Goal: Task Accomplishment & Management: Complete application form

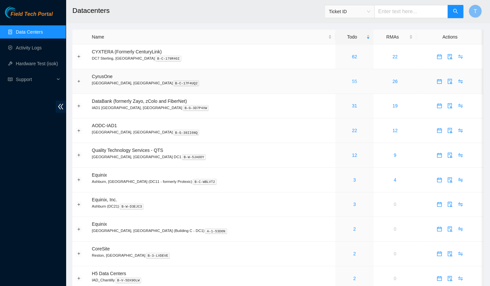
click at [352, 83] on link "55" at bounding box center [354, 81] width 5 height 5
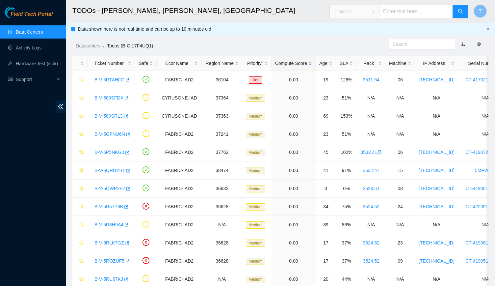
click at [375, 12] on span "Ticket ID" at bounding box center [354, 12] width 41 height 10
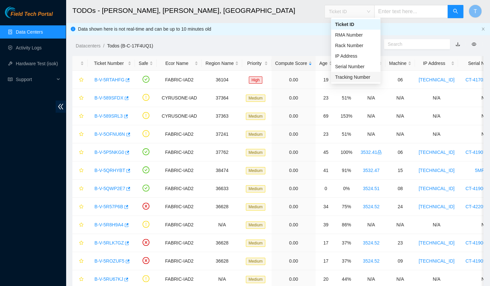
click at [350, 77] on div "Tracking Number" at bounding box center [355, 76] width 41 height 7
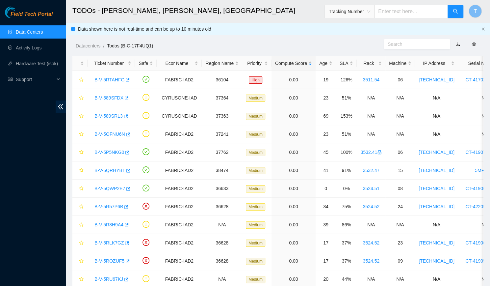
click at [405, 10] on input "text" at bounding box center [411, 11] width 74 height 13
type input "463470038430"
click at [451, 10] on button "button" at bounding box center [456, 11] width 16 height 13
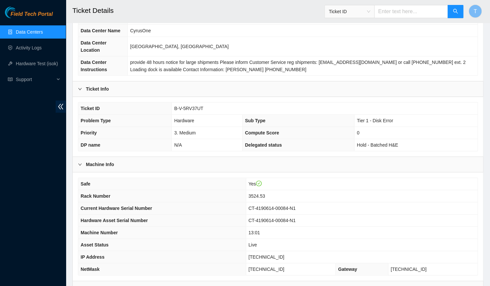
scroll to position [61, 0]
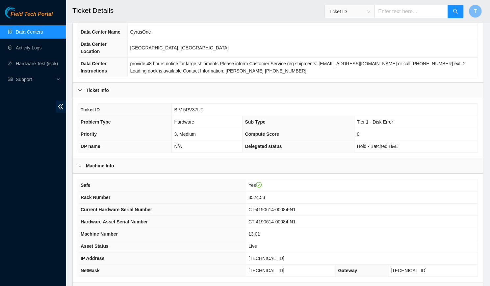
click at [193, 107] on span "B-V-5RV37UT" at bounding box center [188, 109] width 29 height 5
copy span "B-V-5RV37UT"
click at [451, 179] on td "Yes" at bounding box center [362, 185] width 232 height 12
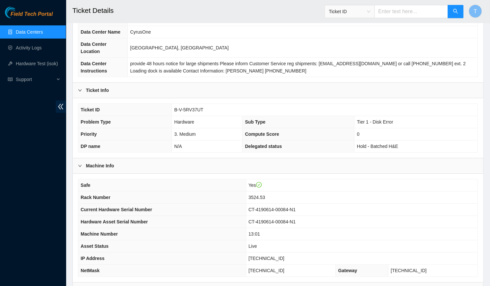
scroll to position [128, 0]
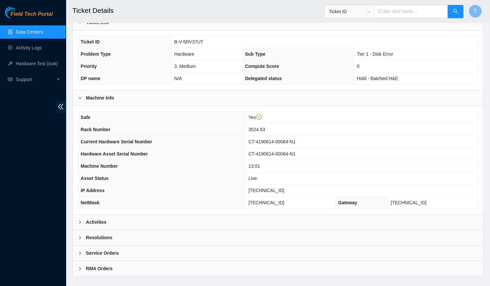
click at [324, 214] on div "Activities" at bounding box center [278, 221] width 410 height 15
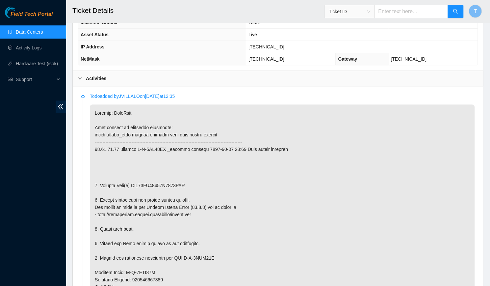
scroll to position [278, 0]
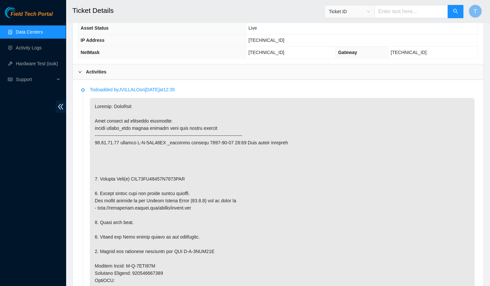
click at [173, 169] on p at bounding box center [282, 273] width 385 height 350
copy p "WFK13KD20000E8477ULB"
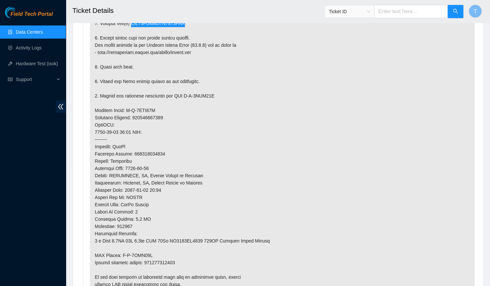
scroll to position [431, 0]
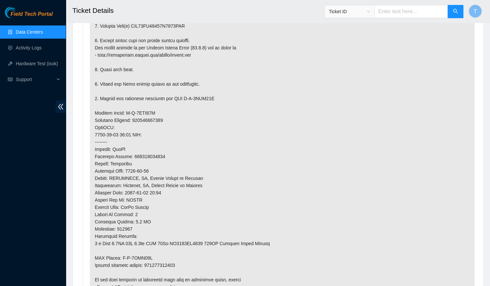
click at [360, 168] on p at bounding box center [282, 120] width 385 height 350
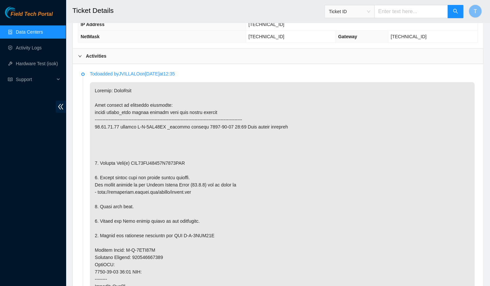
scroll to position [294, 0]
click at [400, 13] on input "text" at bounding box center [411, 11] width 74 height 13
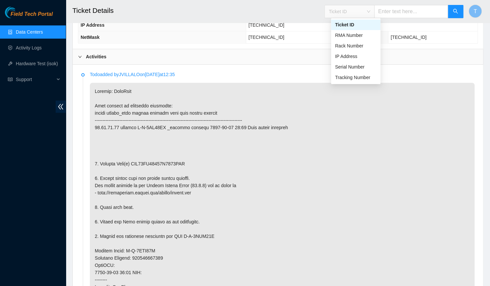
click at [343, 10] on span "Ticket ID" at bounding box center [349, 12] width 41 height 10
click at [357, 74] on div "Tracking Number" at bounding box center [355, 77] width 41 height 7
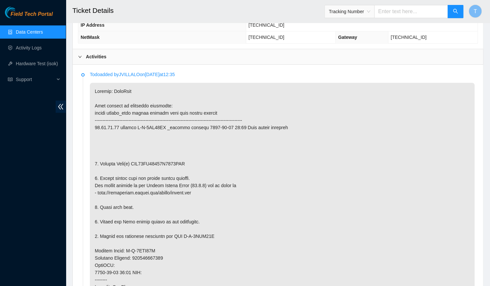
click at [386, 15] on input "text" at bounding box center [411, 11] width 74 height 13
type input "463470038728"
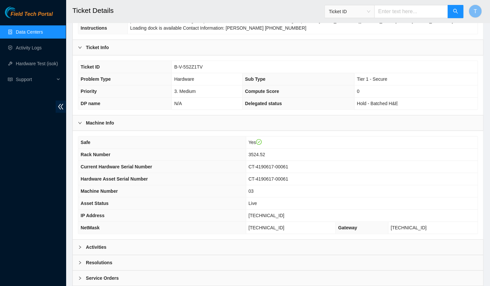
scroll to position [128, 0]
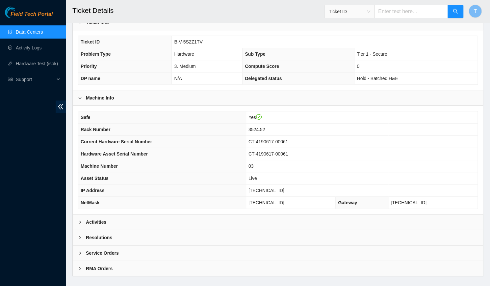
click at [182, 214] on div "Activities" at bounding box center [278, 221] width 410 height 15
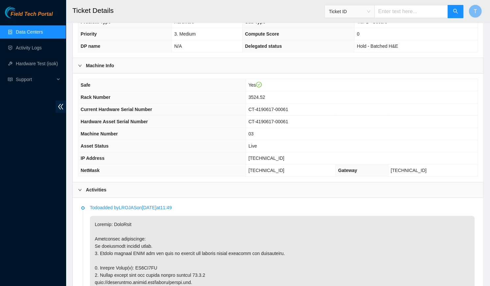
scroll to position [119, 0]
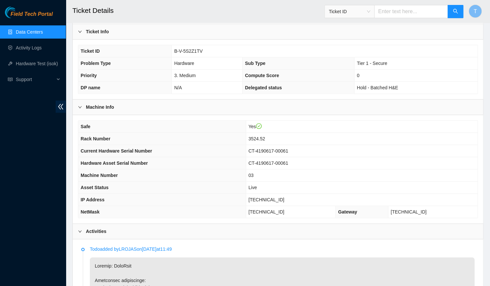
click at [265, 136] on span "3524.52" at bounding box center [256, 138] width 17 height 5
copy span "3524.52"
click at [186, 45] on td "B-V-5S2Z1TV" at bounding box center [325, 51] width 306 height 12
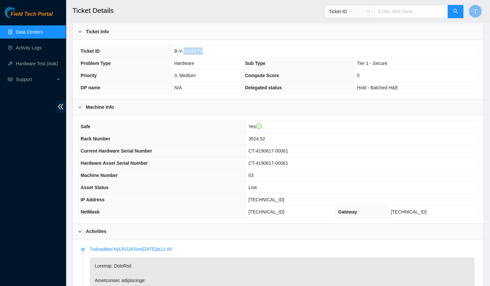
click at [186, 45] on td "B-V-5S2Z1TV" at bounding box center [325, 51] width 306 height 12
copy span "B-V-5S2Z1TV"
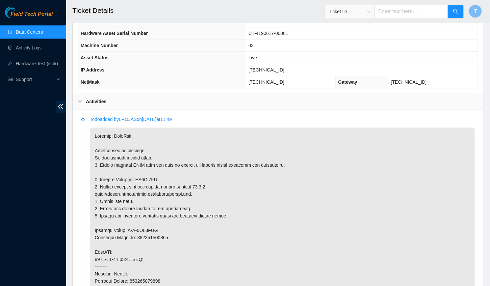
click at [261, 255] on p at bounding box center [282, 280] width 385 height 307
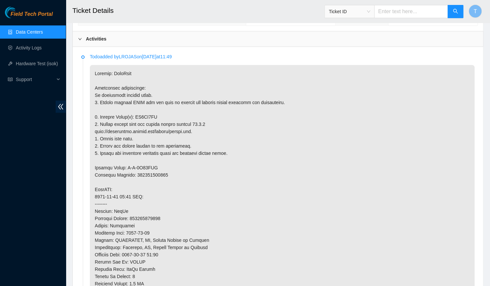
scroll to position [311, 0]
click at [140, 106] on p at bounding box center [282, 218] width 385 height 307
copy p "ZC1BE9VR"
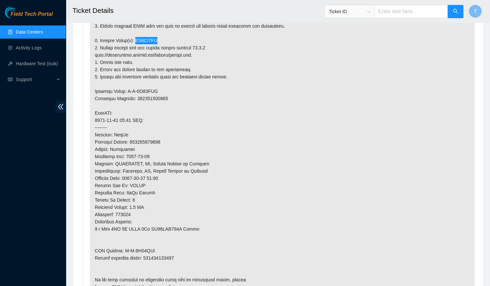
scroll to position [379, 0]
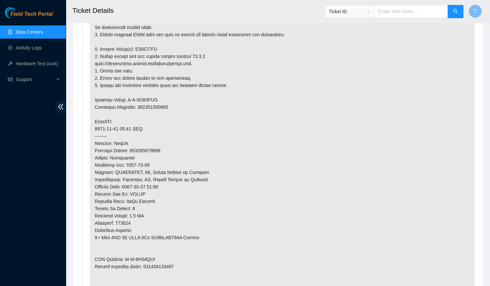
click at [334, 112] on p at bounding box center [282, 150] width 385 height 307
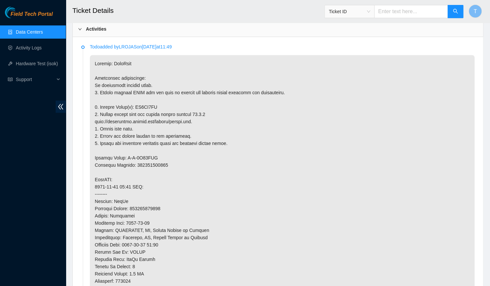
scroll to position [321, 0]
click at [291, 220] on p at bounding box center [282, 209] width 385 height 307
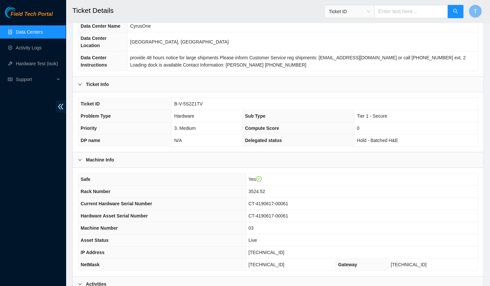
scroll to position [67, 0]
click at [280, 246] on td "[TECHNICAL_ID]" at bounding box center [362, 252] width 232 height 12
copy span "[TECHNICAL_ID]"
click at [321, 247] on td "[TECHNICAL_ID]" at bounding box center [362, 252] width 232 height 12
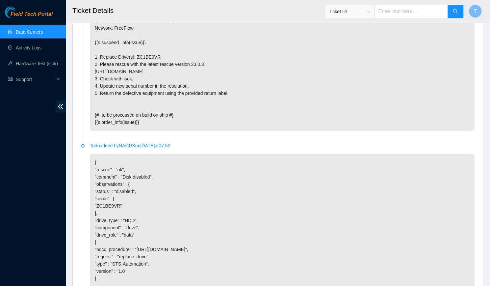
scroll to position [1067, 0]
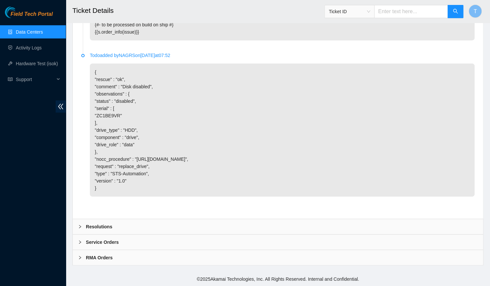
click at [163, 223] on div "Resolutions" at bounding box center [278, 226] width 410 height 15
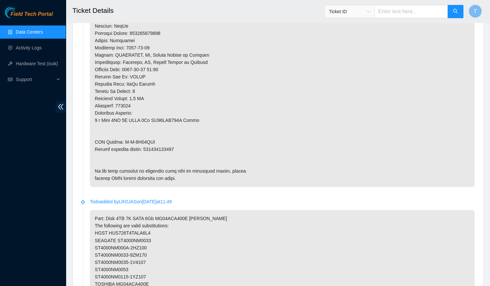
scroll to position [497, 0]
click at [159, 138] on p at bounding box center [282, 33] width 385 height 307
copy p "463470038739"
click at [322, 172] on p at bounding box center [282, 33] width 385 height 307
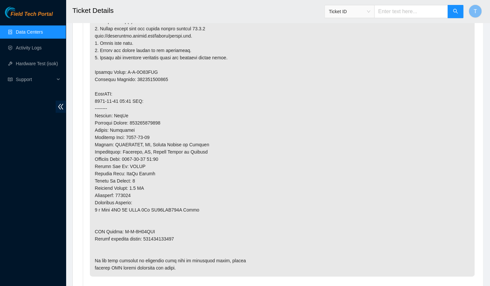
scroll to position [407, 0]
click at [161, 227] on p at bounding box center [282, 122] width 385 height 307
copy p "463470038739"
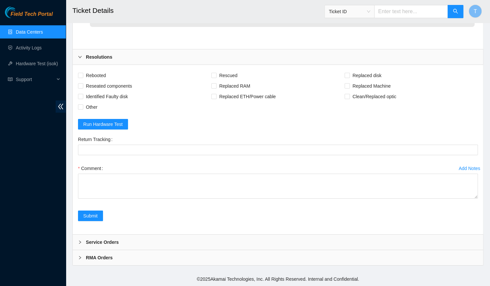
scroll to position [1236, 0]
click at [315, 160] on div "Return Tracking" at bounding box center [277, 148] width 405 height 29
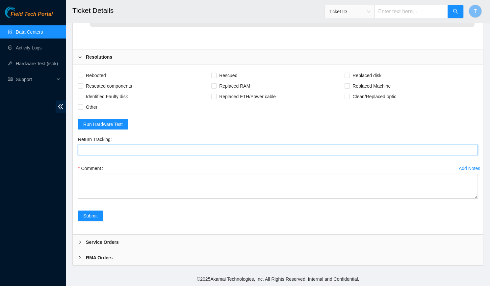
click at [309, 150] on Tracking "Return Tracking" at bounding box center [278, 149] width 400 height 11
paste Tracking "463470038739"
type Tracking "463470038739"
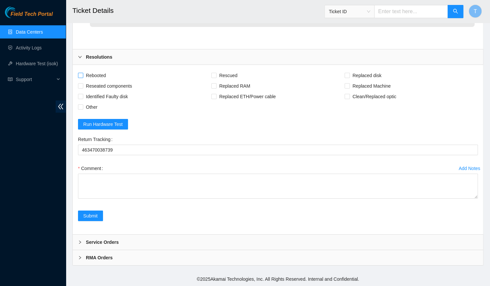
click at [87, 71] on span "Rebooted" at bounding box center [95, 75] width 25 height 11
click at [83, 73] on input "Rebooted" at bounding box center [80, 75] width 5 height 5
checkbox input "true"
click at [224, 72] on span "Rescued" at bounding box center [228, 75] width 23 height 11
click at [216, 73] on input "Rescued" at bounding box center [213, 75] width 5 height 5
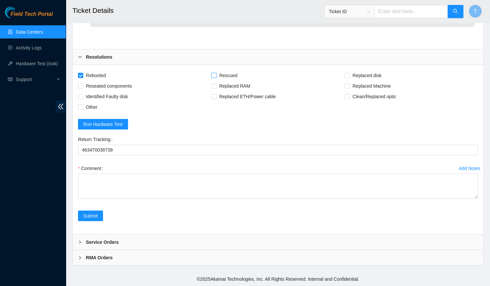
checkbox input "true"
drag, startPoint x: 357, startPoint y: 68, endPoint x: 357, endPoint y: 73, distance: 4.9
click at [357, 73] on div "Rebooted Rescued Replaced disk Reseated components Replaced RAM Replaced Machin…" at bounding box center [278, 149] width 410 height 169
click at [357, 73] on span "Replaced disk" at bounding box center [367, 75] width 34 height 11
click at [349, 73] on input "Replaced disk" at bounding box center [347, 75] width 5 height 5
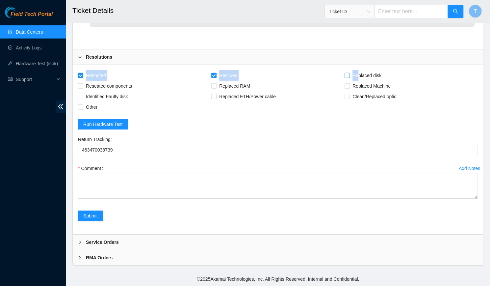
checkbox input "true"
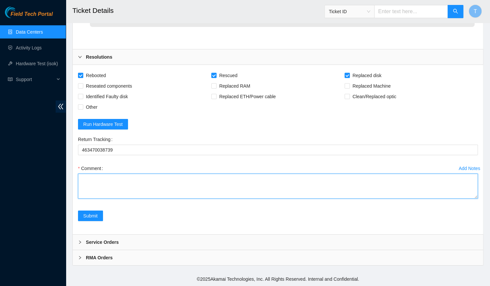
click at [108, 198] on textarea "Comment" at bounding box center [278, 185] width 400 height 25
paste textarea "-Verified rack and machine SN -Identified faulty disk -Replaced old disk with n…"
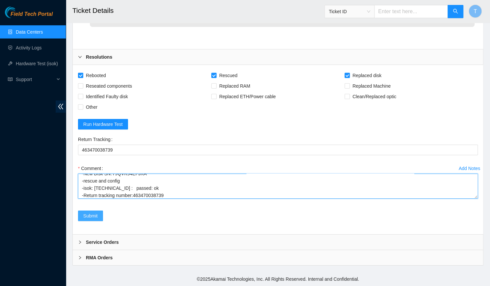
type textarea "-Verified rack and machine SN -Identified faulty disk -Replaced old disk with n…"
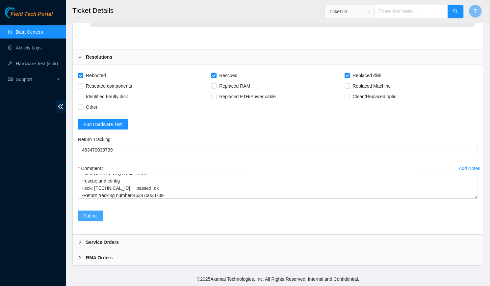
click at [95, 215] on span "Submit" at bounding box center [90, 215] width 14 height 7
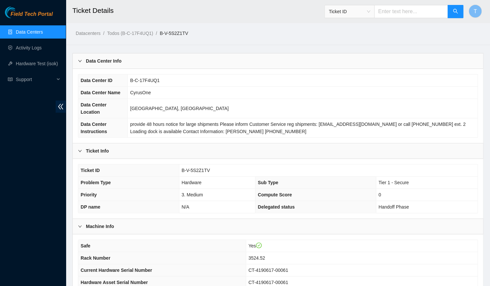
scroll to position [128, 0]
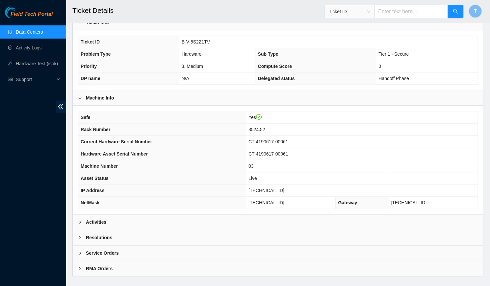
click at [90, 218] on b "Activities" at bounding box center [96, 221] width 20 height 7
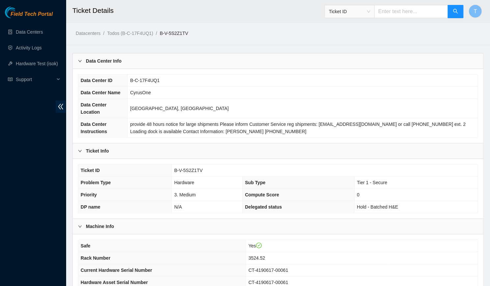
click at [398, 12] on input "text" at bounding box center [411, 11] width 74 height 13
paste input "B-V-5RV37UT"
type input "B-V-5RV37UT"
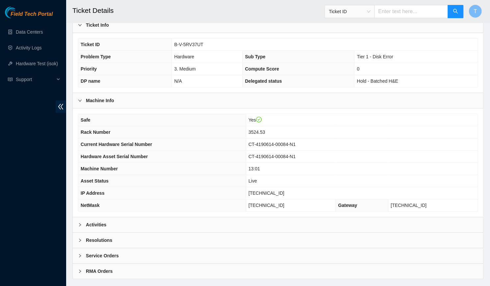
scroll to position [128, 0]
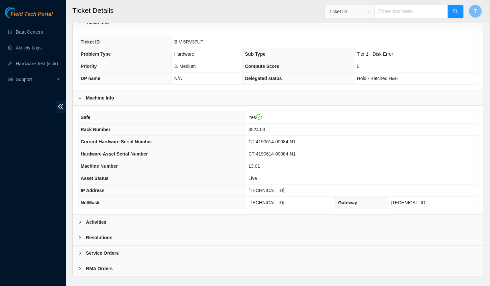
click at [327, 136] on td "CT-4190614-00084-N1" at bounding box center [362, 142] width 232 height 12
click at [279, 184] on td "[TECHNICAL_ID]" at bounding box center [362, 190] width 232 height 12
copy span "[TECHNICAL_ID]"
click at [126, 214] on div "Activities" at bounding box center [278, 221] width 410 height 15
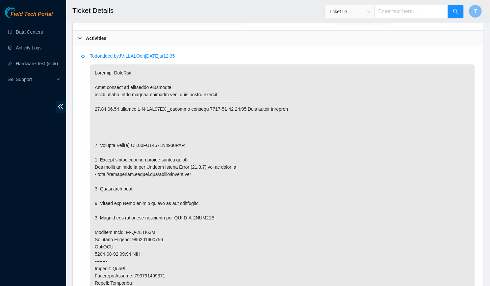
scroll to position [448, 0]
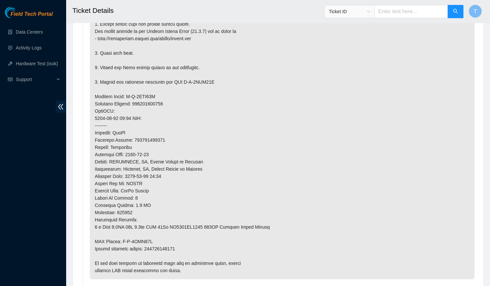
click at [158, 238] on p at bounding box center [282, 104] width 385 height 350
copy p "463470038441"
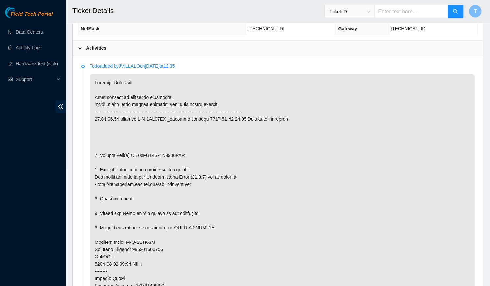
scroll to position [303, 0]
click at [322, 97] on p at bounding box center [282, 248] width 385 height 350
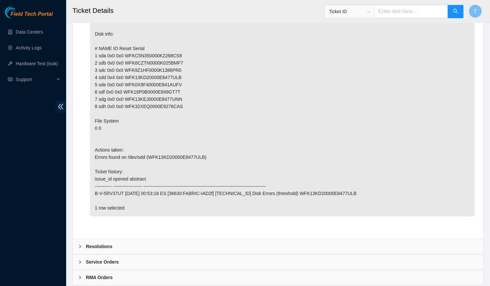
scroll to position [1418, 0]
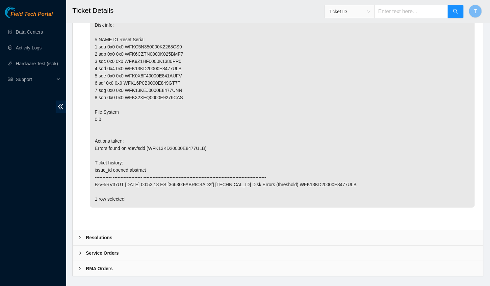
click at [109, 234] on b "Resolutions" at bounding box center [99, 237] width 26 height 7
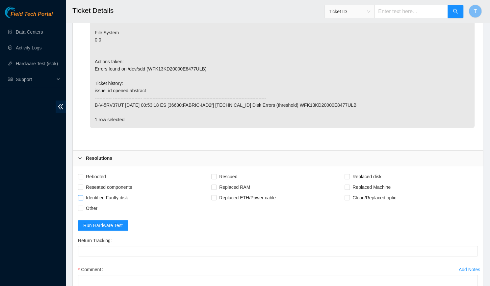
scroll to position [1498, 0]
click at [90, 171] on span "Rebooted" at bounding box center [95, 176] width 25 height 11
click at [83, 173] on input "Rebooted" at bounding box center [80, 175] width 5 height 5
checkbox input "true"
click at [234, 171] on span "Rescued" at bounding box center [228, 176] width 23 height 11
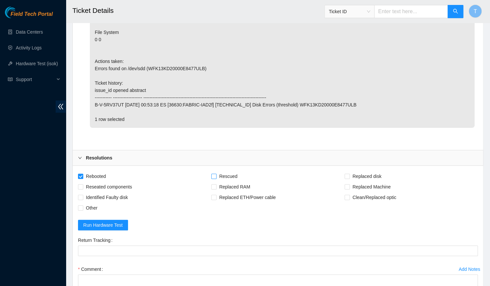
click at [216, 173] on input "Rescued" at bounding box center [213, 175] width 5 height 5
checkbox input "true"
click at [359, 171] on span "Replaced disk" at bounding box center [367, 176] width 34 height 11
click at [349, 173] on input "Replaced disk" at bounding box center [347, 175] width 5 height 5
checkbox input "true"
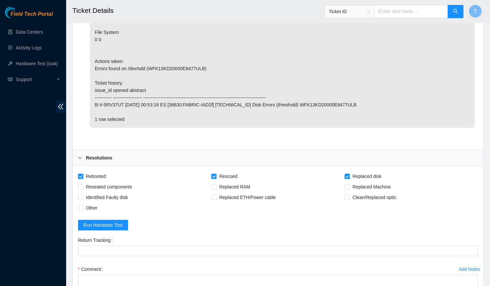
scroll to position [1587, 0]
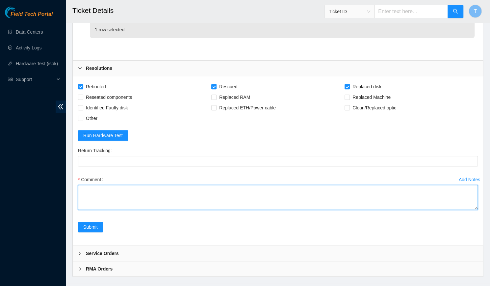
click at [198, 185] on textarea "Comment" at bounding box center [278, 197] width 400 height 25
paste textarea "-Verified rack and machine SN -Identified faulty disk -Replaced old disk with n…"
drag, startPoint x: 172, startPoint y: 195, endPoint x: 135, endPoint y: 196, distance: 37.2
click at [135, 196] on textarea "-Verified rack and machine SN -Identified faulty disk -Replaced old disk with n…" at bounding box center [278, 197] width 400 height 25
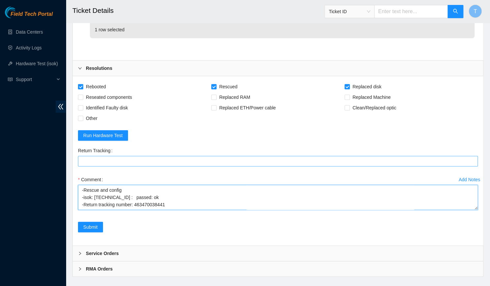
type textarea "-Verified rack and machine SN -Identified faulty disk -Replaced old disk with n…"
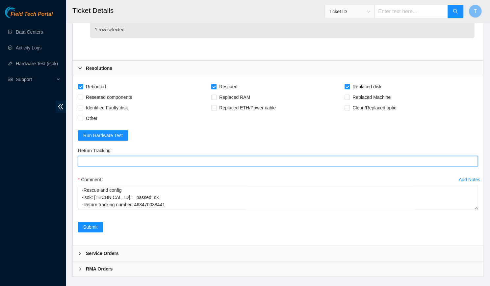
click at [125, 156] on Tracking "Return Tracking" at bounding box center [278, 161] width 400 height 11
paste Tracking "463470038441"
type Tracking "463470038441"
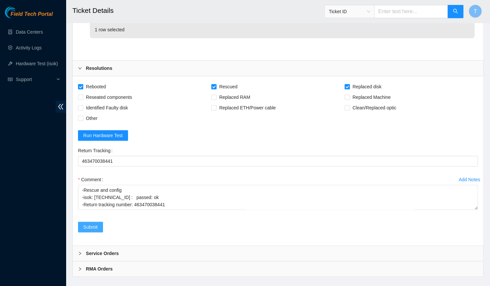
click at [95, 223] on span "Submit" at bounding box center [90, 226] width 14 height 7
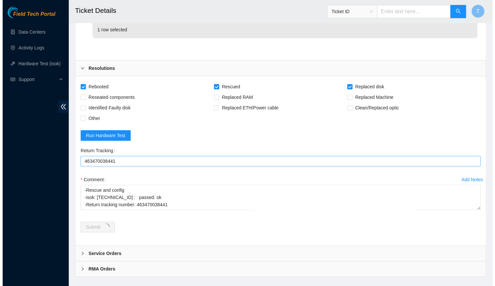
scroll to position [0, 0]
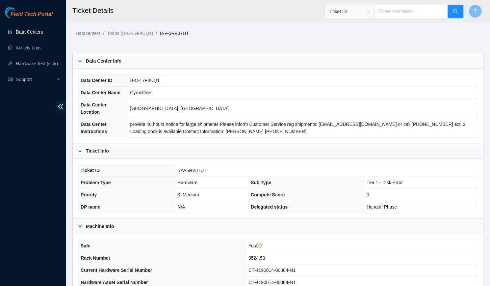
click at [39, 34] on link "Data Centers" at bounding box center [29, 31] width 27 height 5
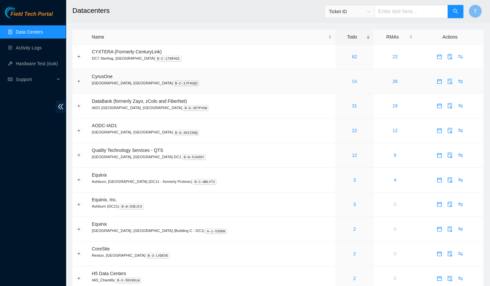
click at [352, 79] on link "54" at bounding box center [354, 81] width 5 height 5
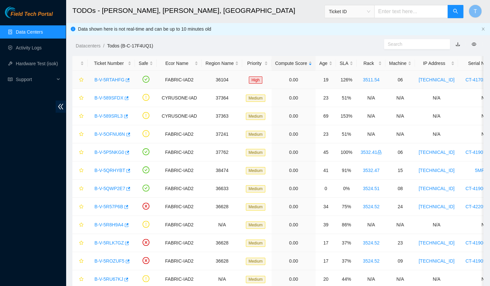
click at [108, 77] on link "B-V-5RTAHFG" at bounding box center [109, 79] width 30 height 5
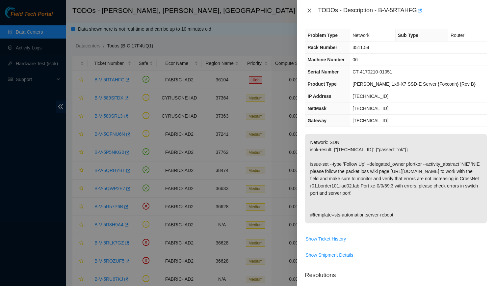
click at [307, 10] on icon "close" at bounding box center [309, 10] width 5 height 5
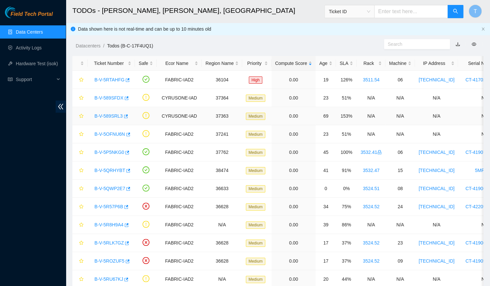
click at [105, 115] on link "B-V-589SRL3" at bounding box center [108, 115] width 28 height 5
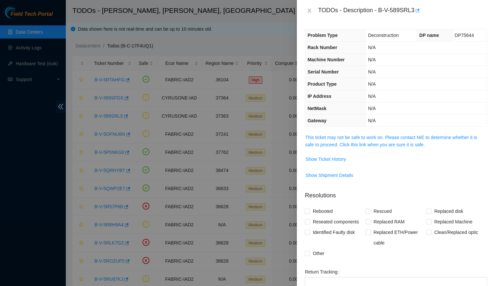
click at [389, 140] on span "This ticket may not be safe to work on. Please contact NIE to determine whether…" at bounding box center [396, 141] width 182 height 14
click at [388, 136] on link "This ticket may not be safe to work on. Please contact NIE to determine whether…" at bounding box center [391, 141] width 172 height 13
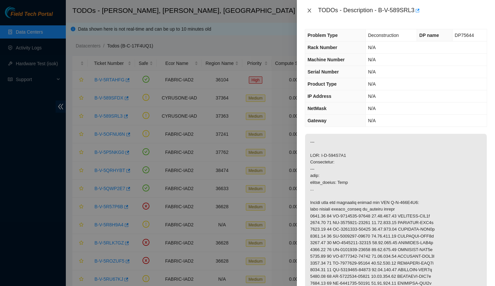
click at [305, 12] on button "Close" at bounding box center [309, 11] width 9 height 6
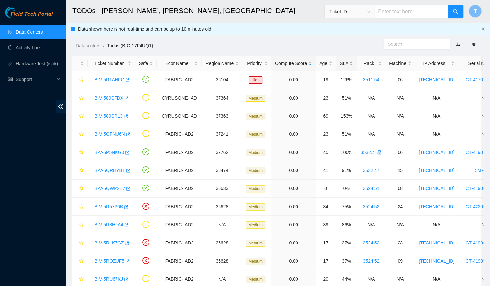
click at [340, 60] on div "SLA" at bounding box center [346, 63] width 13 height 7
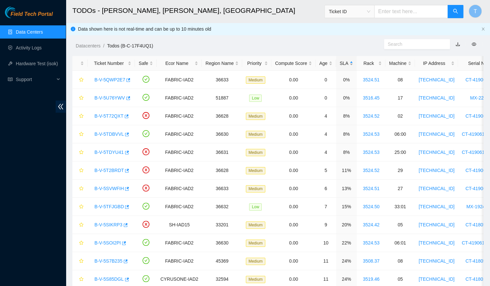
click at [340, 60] on div "SLA" at bounding box center [346, 63] width 13 height 7
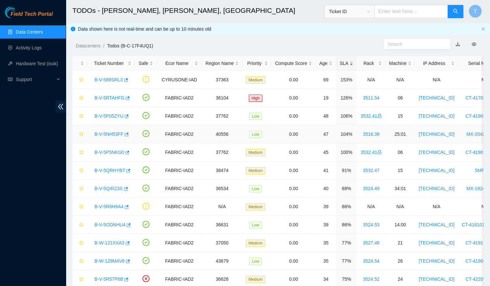
click at [112, 132] on link "B-V-5NH53FF" at bounding box center [108, 133] width 29 height 5
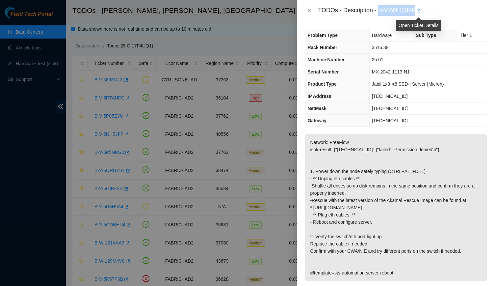
drag, startPoint x: 379, startPoint y: 11, endPoint x: 417, endPoint y: 13, distance: 38.3
click at [417, 13] on div "TODOs - Description - B-V-5NH53FF" at bounding box center [402, 10] width 169 height 11
copy div "B-V-5NH53FF"
click at [462, 141] on p "Network: FreeFlow isok-result: {"104.97.84.52":{"failed":"Permission denied\n"}…" at bounding box center [396, 207] width 182 height 147
drag, startPoint x: 378, startPoint y: 10, endPoint x: 417, endPoint y: 10, distance: 38.8
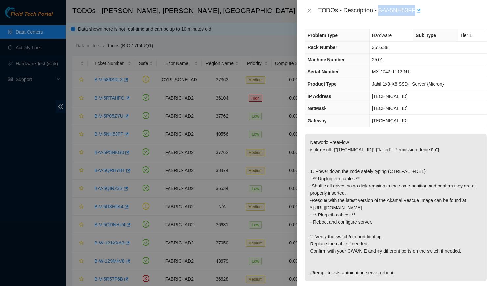
click at [417, 10] on div "TODOs - Description - B-V-5NH53FF" at bounding box center [402, 10] width 169 height 11
copy div "B-V-5NH53FF"
click at [422, 259] on p "Network: FreeFlow isok-result: {"104.97.84.52":{"failed":"Permission denied\n"}…" at bounding box center [396, 207] width 182 height 147
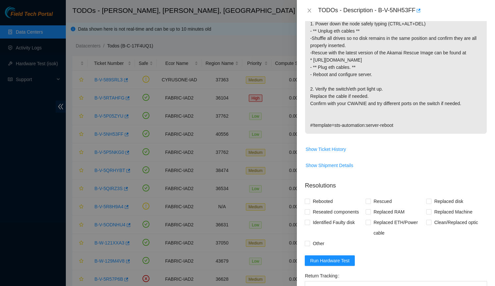
scroll to position [233, 0]
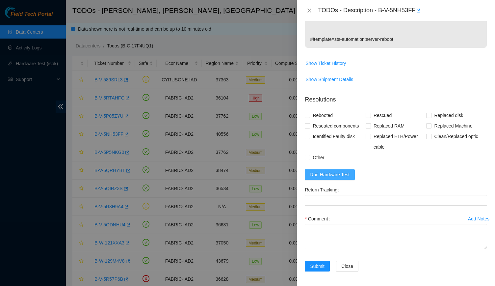
click at [335, 169] on button "Run Hardware Test" at bounding box center [330, 174] width 50 height 11
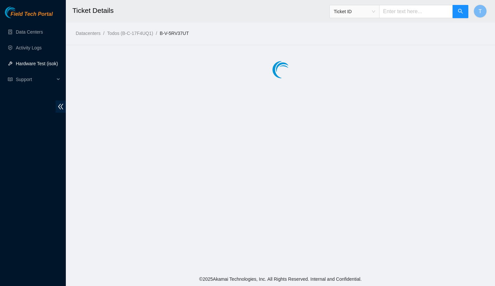
click at [56, 66] on link "Hardware Test (isok)" at bounding box center [37, 63] width 42 height 5
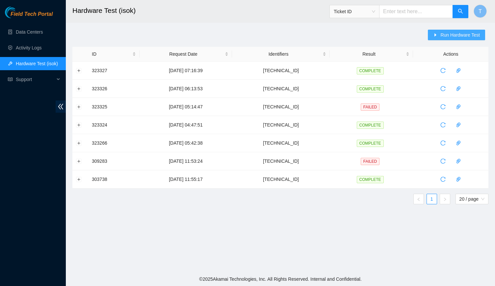
click at [455, 34] on span "Run Hardware Test" at bounding box center [459, 34] width 39 height 7
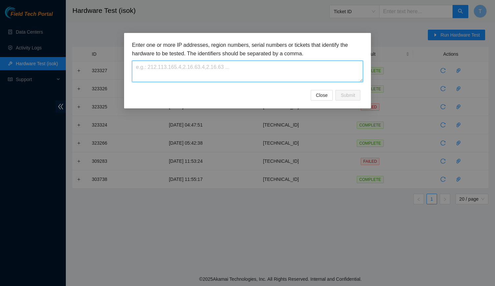
click at [301, 63] on textarea at bounding box center [247, 71] width 231 height 21
paste textarea "[TECHNICAL_ID]"
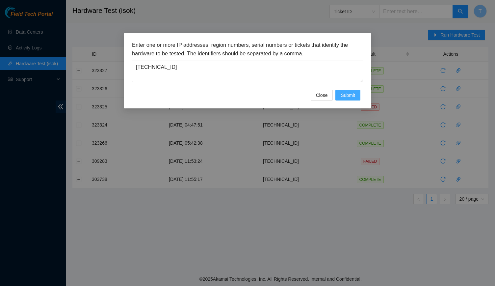
click at [344, 96] on span "Submit" at bounding box center [348, 94] width 14 height 7
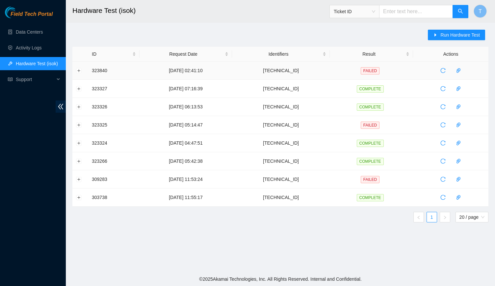
click at [366, 68] on span "FAILED" at bounding box center [370, 70] width 19 height 7
click at [76, 68] on button "Expand row" at bounding box center [78, 70] width 5 height 5
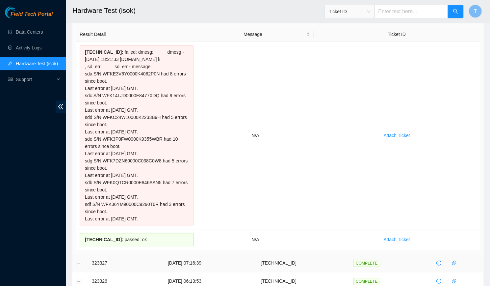
scroll to position [57, 0]
click at [147, 242] on div "[TECHNICAL_ID] : passed: ok" at bounding box center [137, 238] width 114 height 13
copy div "[TECHNICAL_ID] : passed: ok"
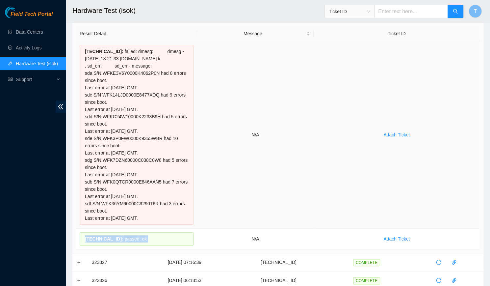
scroll to position [0, 0]
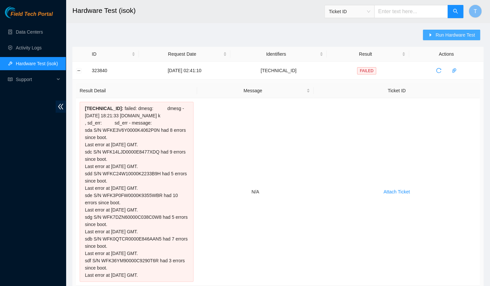
click at [454, 36] on span "Run Hardware Test" at bounding box center [454, 34] width 39 height 7
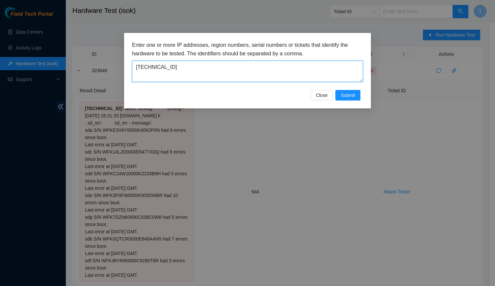
click at [305, 65] on textarea "[TECHNICAL_ID]" at bounding box center [247, 71] width 231 height 21
paste textarea "82"
type textarea "[TECHNICAL_ID]"
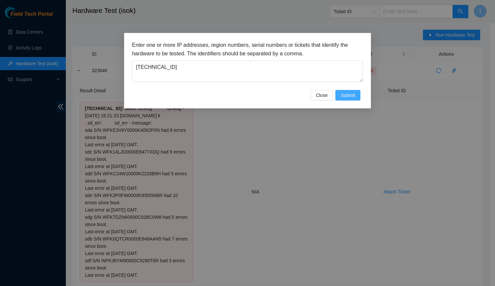
click at [351, 97] on span "Submit" at bounding box center [348, 94] width 14 height 7
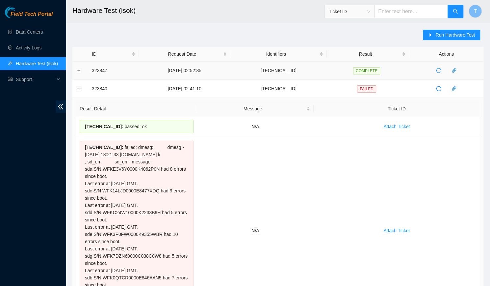
click at [82, 71] on td at bounding box center [80, 71] width 16 height 18
click at [81, 71] on button "Expand row" at bounding box center [78, 70] width 5 height 5
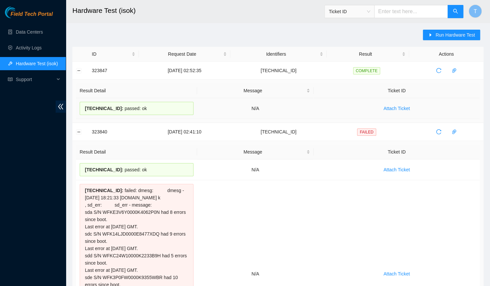
click at [132, 111] on div "[TECHNICAL_ID] : passed: ok" at bounding box center [137, 108] width 114 height 13
drag, startPoint x: 132, startPoint y: 111, endPoint x: 90, endPoint y: 106, distance: 43.1
click at [90, 106] on div "[TECHNICAL_ID] : passed: ok" at bounding box center [137, 108] width 114 height 13
copy div "[TECHNICAL_ID] : passed: ok"
